Goal: Navigation & Orientation: Find specific page/section

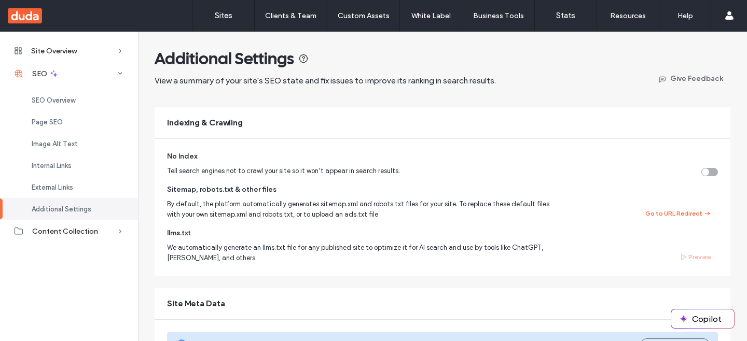
scroll to position [241, 0]
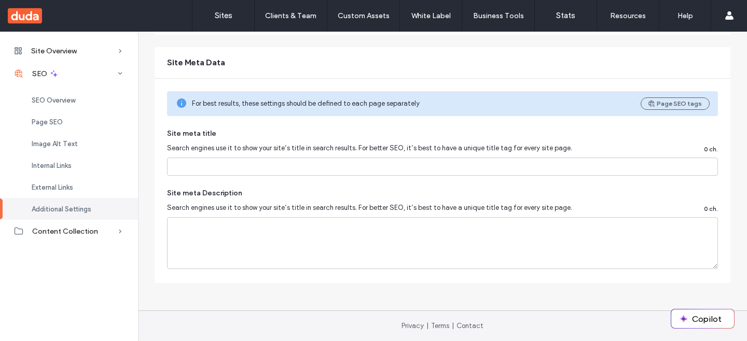
click at [351, 106] on span "For best results, these settings should be defined to each page separately" at bounding box center [412, 104] width 441 height 10
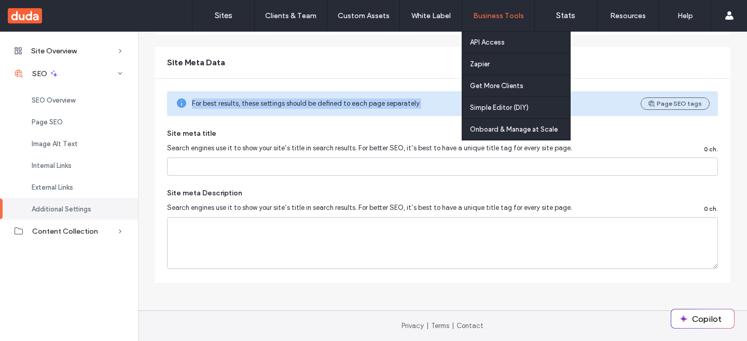
copy div "For best results, these settings should be defined to each page separately Page…"
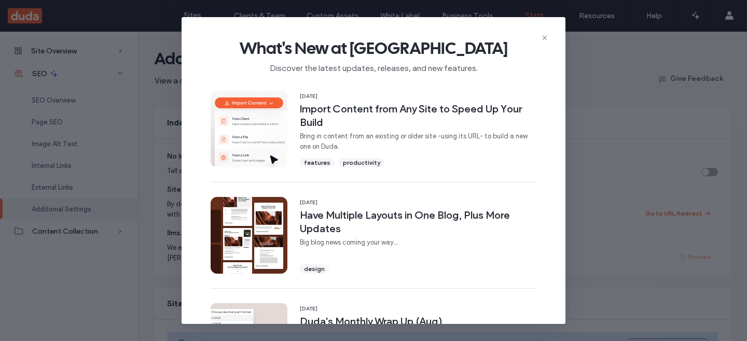
click at [543, 39] on use at bounding box center [544, 37] width 5 height 5
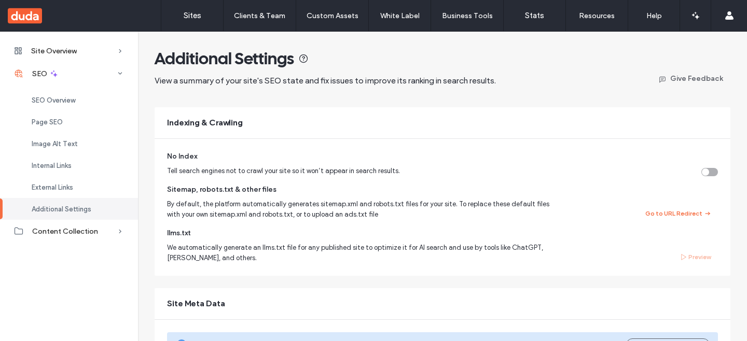
click at [467, 117] on div "Indexing & Crawling" at bounding box center [443, 122] width 576 height 31
click at [345, 86] on span "View a summary of your site's SEO state and fix issues to improve its ranking i…" at bounding box center [388, 80] width 466 height 11
click at [342, 101] on div "Additional Settings View a summary of your site's SEO state and fix issues to i…" at bounding box center [443, 286] width 576 height 476
click at [199, 22] on link "Sites" at bounding box center [192, 15] width 62 height 31
